Goal: Find contact information: Find contact information

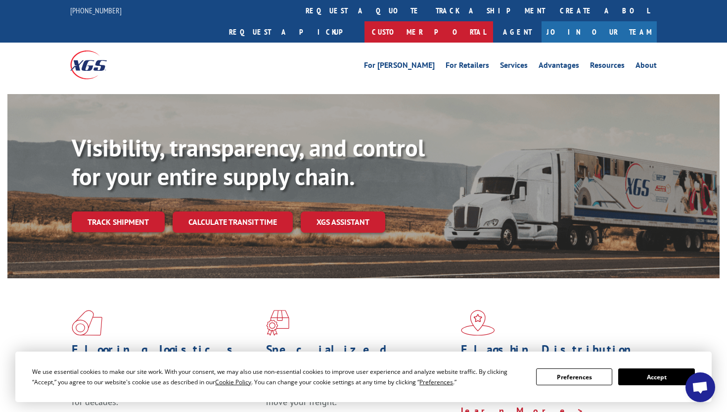
click at [493, 21] on link "Customer Portal" at bounding box center [429, 31] width 129 height 21
click at [646, 376] on button "Accept" at bounding box center [656, 376] width 76 height 17
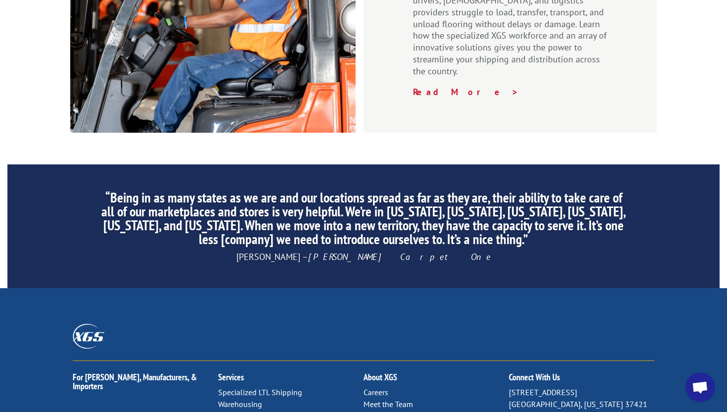
scroll to position [1546, 0]
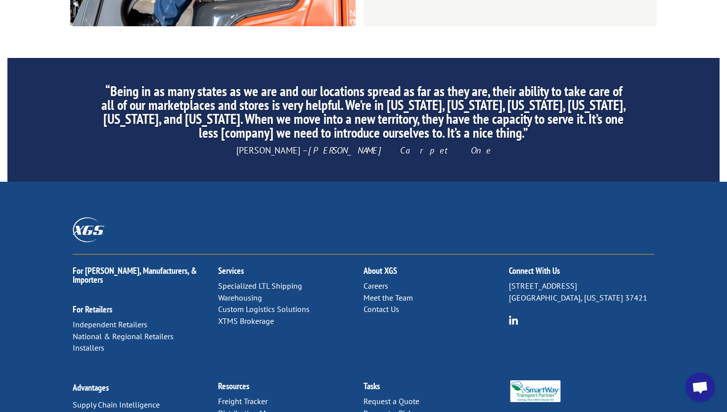
click at [387, 304] on link "Contact Us" at bounding box center [382, 309] width 36 height 10
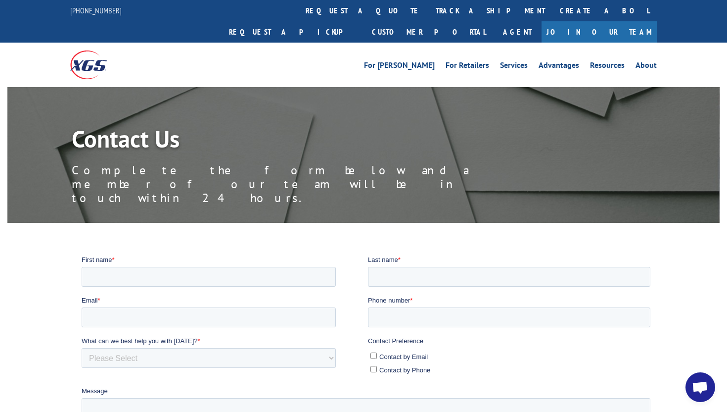
scroll to position [266, 0]
